Goal: Navigation & Orientation: Find specific page/section

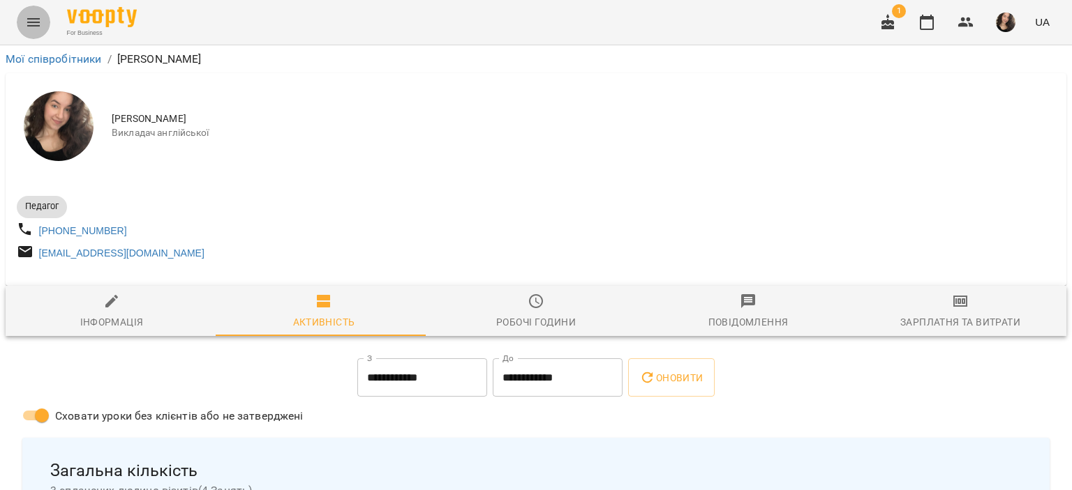
click at [38, 27] on icon "Menu" at bounding box center [33, 22] width 17 height 17
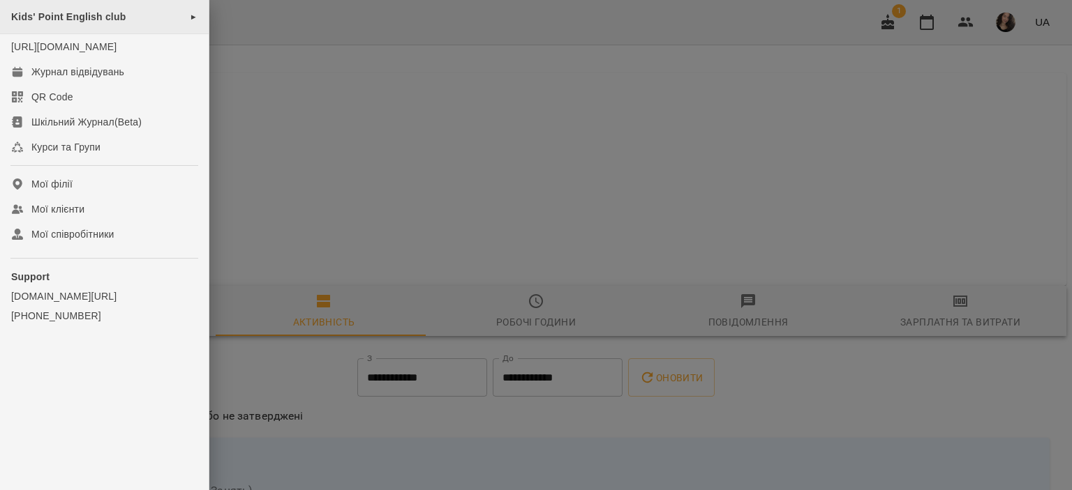
click at [78, 21] on span "Kids' Point English club" at bounding box center [68, 16] width 114 height 11
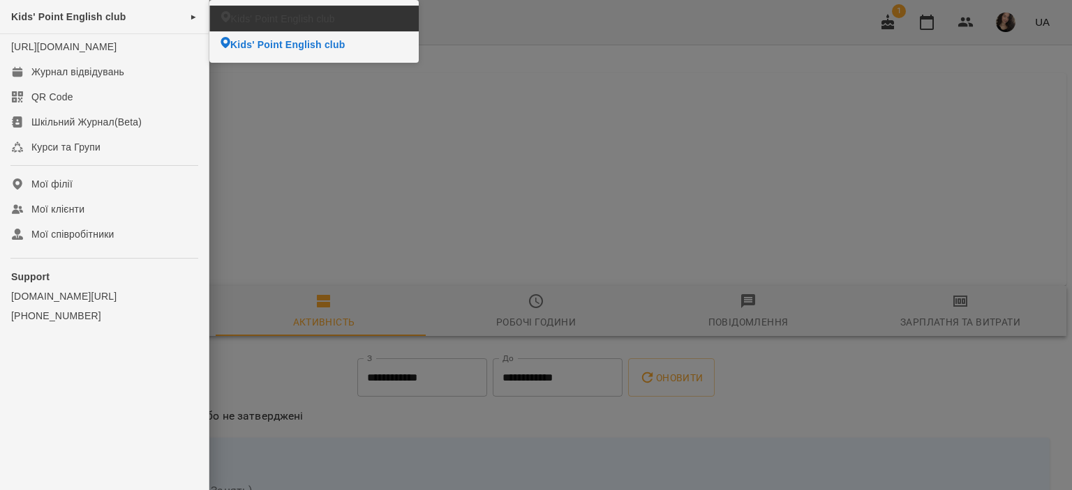
click at [244, 22] on span "Kids' Point English club" at bounding box center [282, 19] width 104 height 14
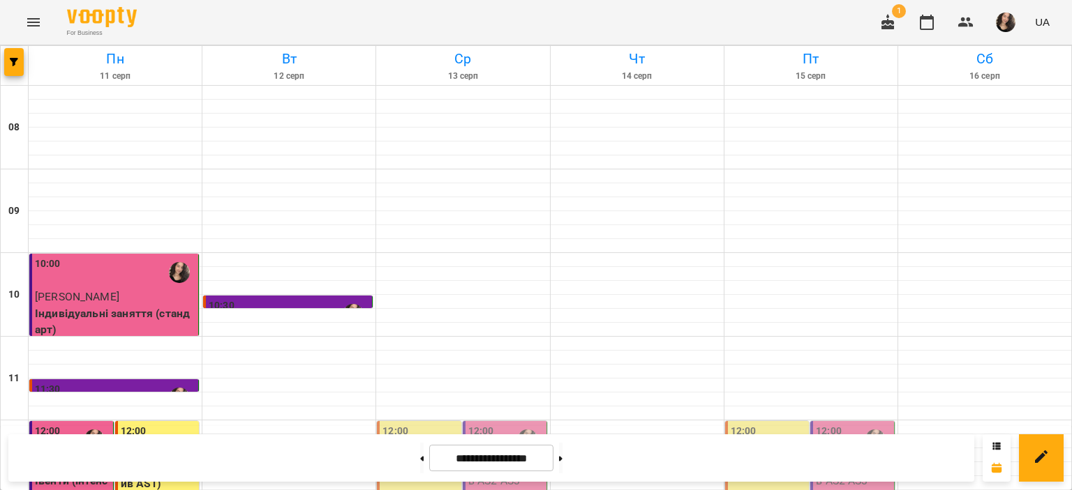
scroll to position [59, 0]
click at [41, 21] on icon "Menu" at bounding box center [33, 22] width 17 height 17
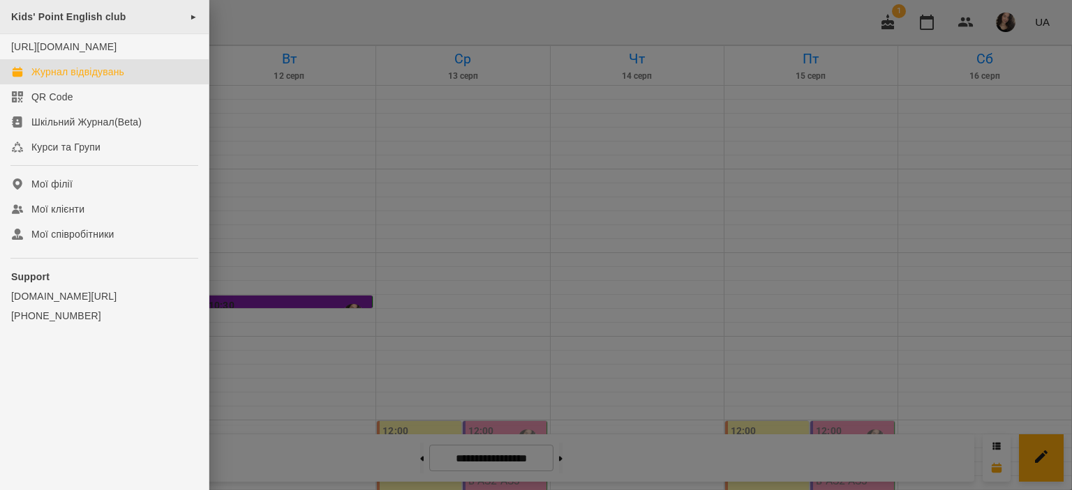
click at [83, 16] on span "Kids' Point English club" at bounding box center [68, 16] width 114 height 11
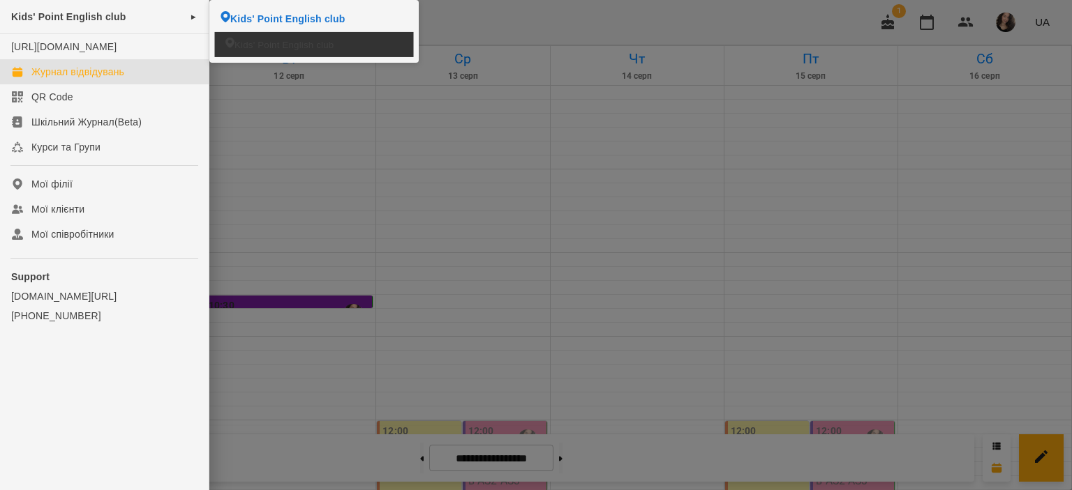
click at [240, 36] on li "Kids' Point English club" at bounding box center [314, 44] width 199 height 24
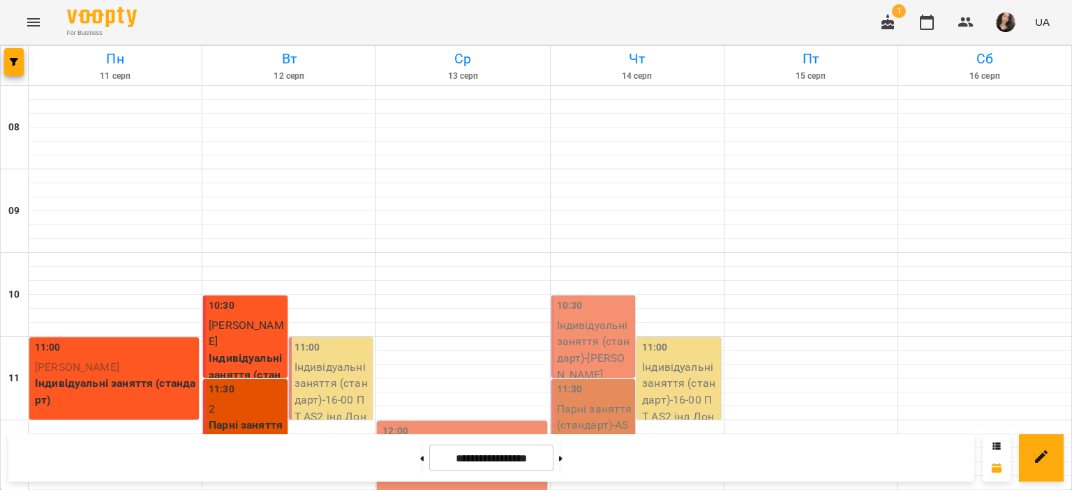
scroll to position [206, 0]
